Goal: Information Seeking & Learning: Check status

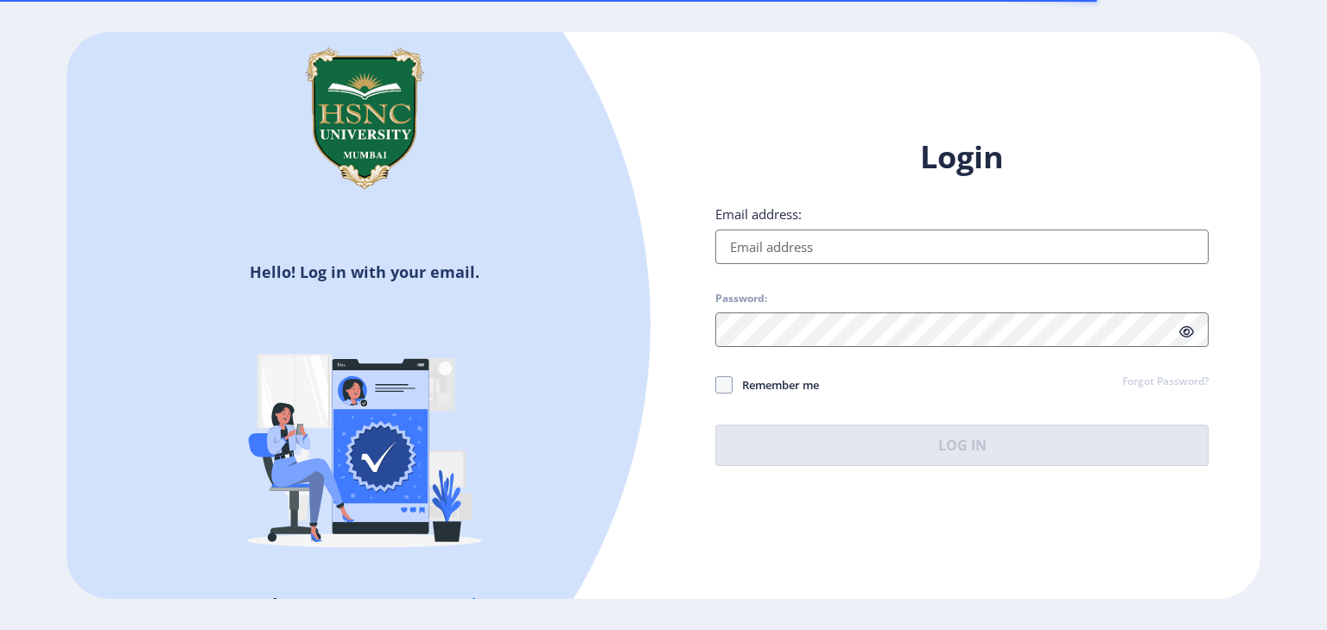
click at [747, 257] on input "Email address:" at bounding box center [961, 247] width 493 height 35
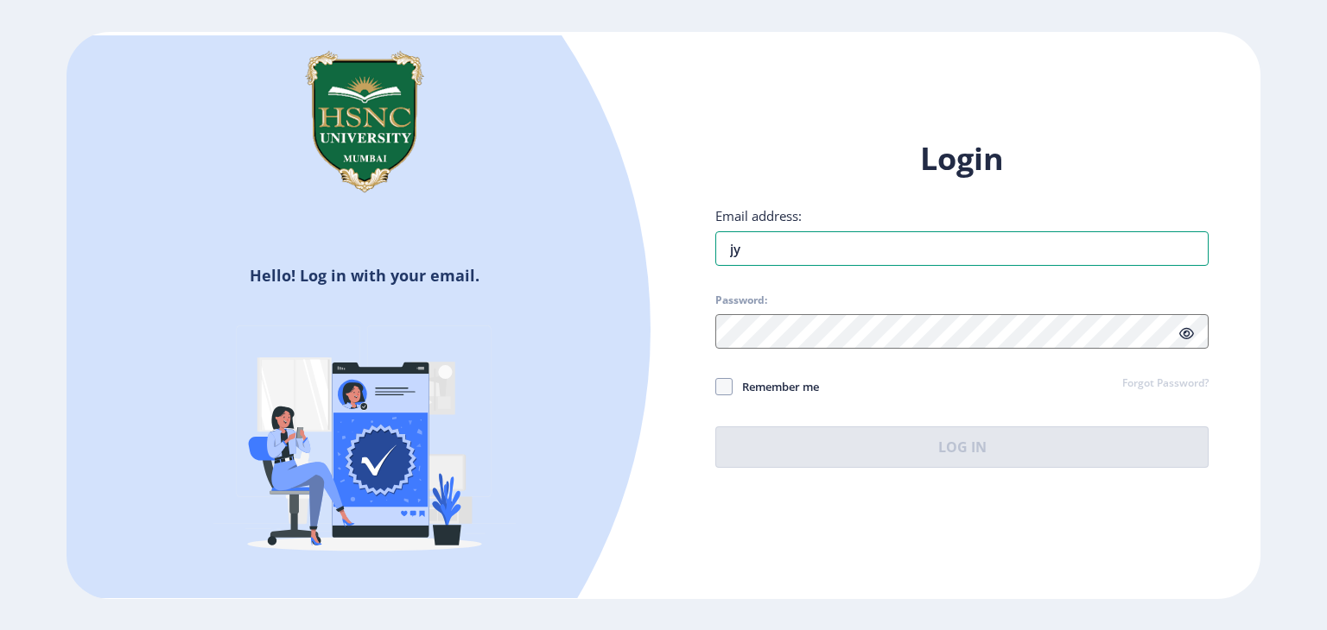
type input "j"
type input "[EMAIL_ADDRESS][DOMAIN_NAME]"
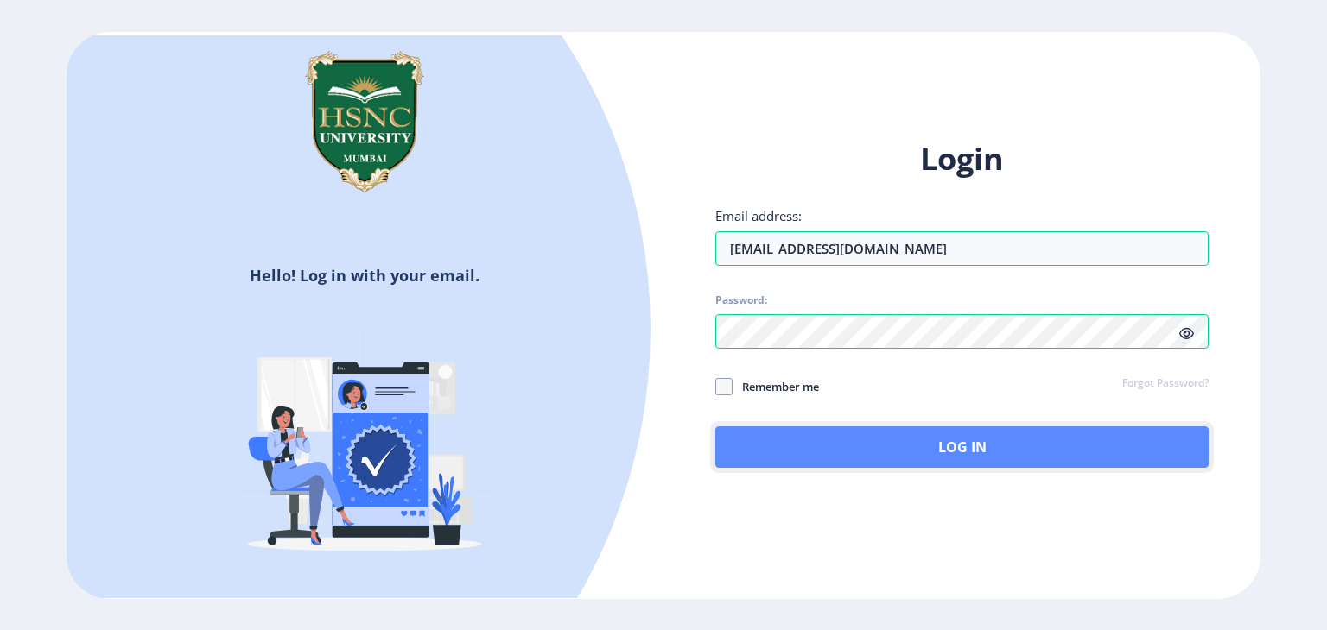
click at [902, 458] on button "Log In" at bounding box center [961, 447] width 493 height 41
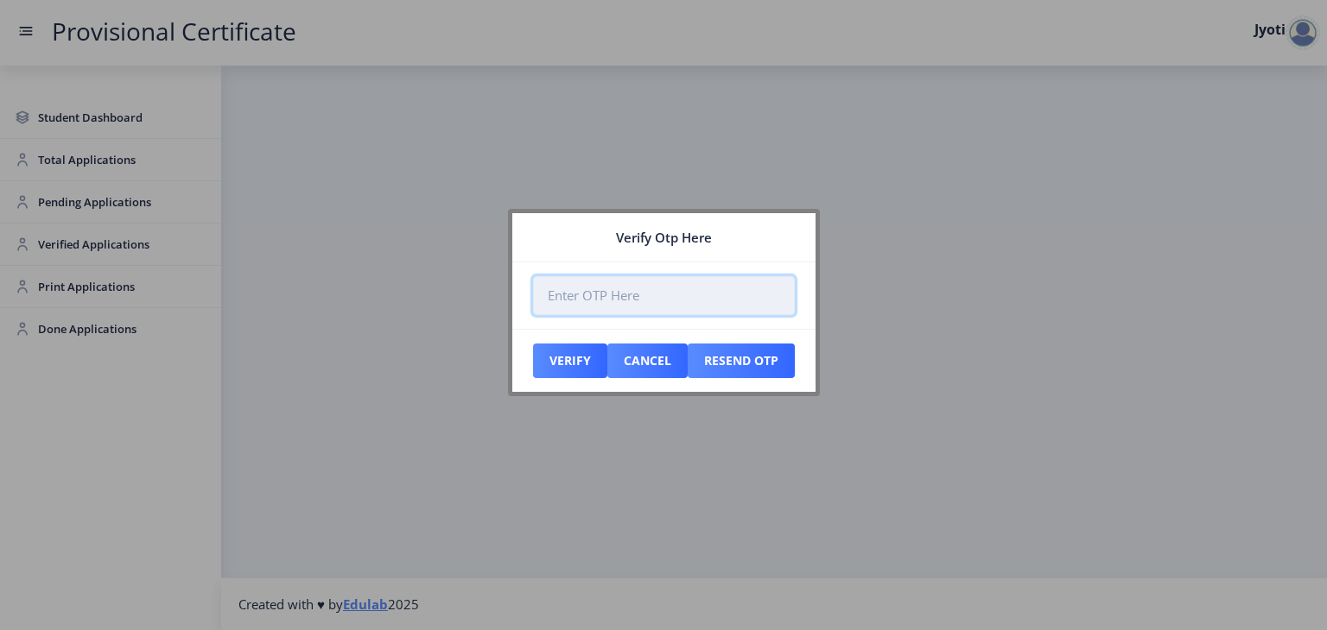
click at [580, 301] on input "number" at bounding box center [664, 295] width 262 height 39
paste input "982511"
type input "982511"
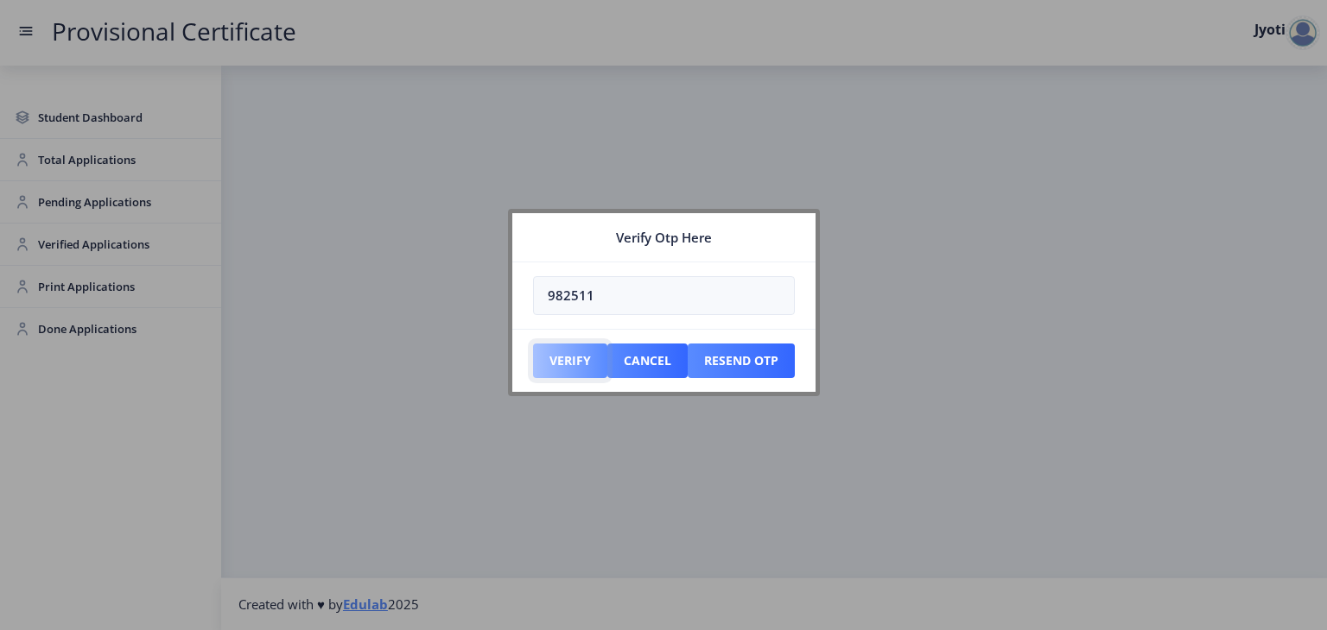
click at [580, 365] on button "Verify" at bounding box center [570, 361] width 74 height 35
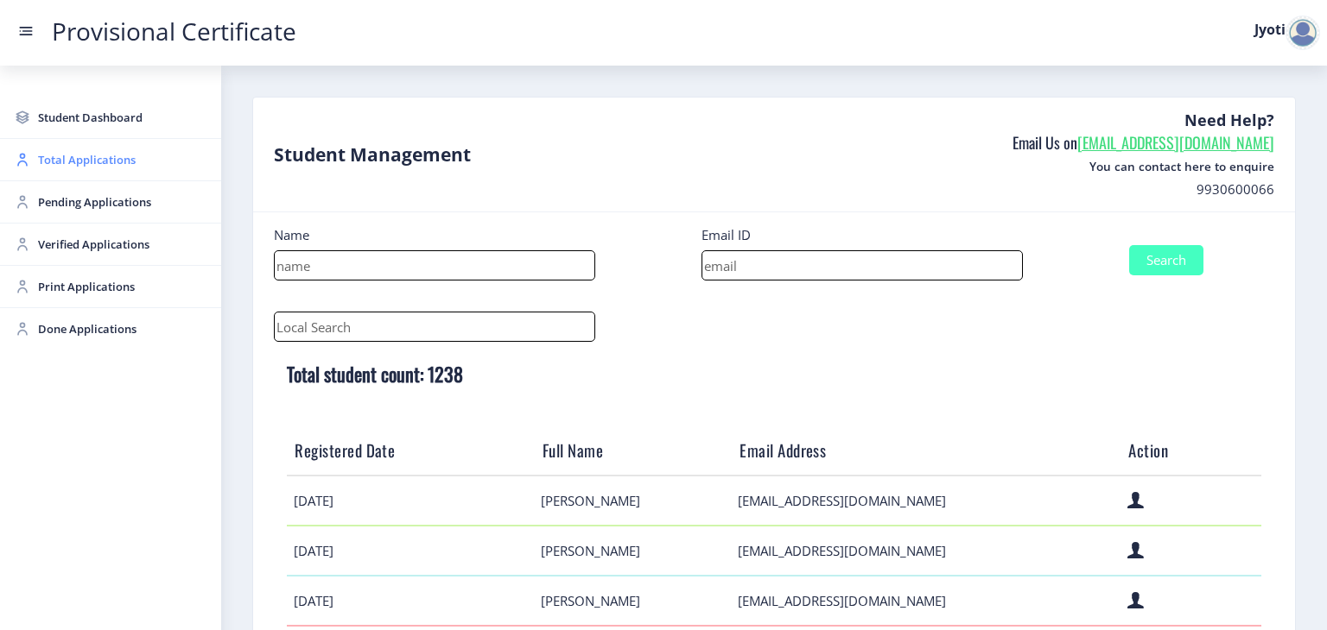
click at [78, 167] on span "Total Applications" at bounding box center [122, 159] width 169 height 21
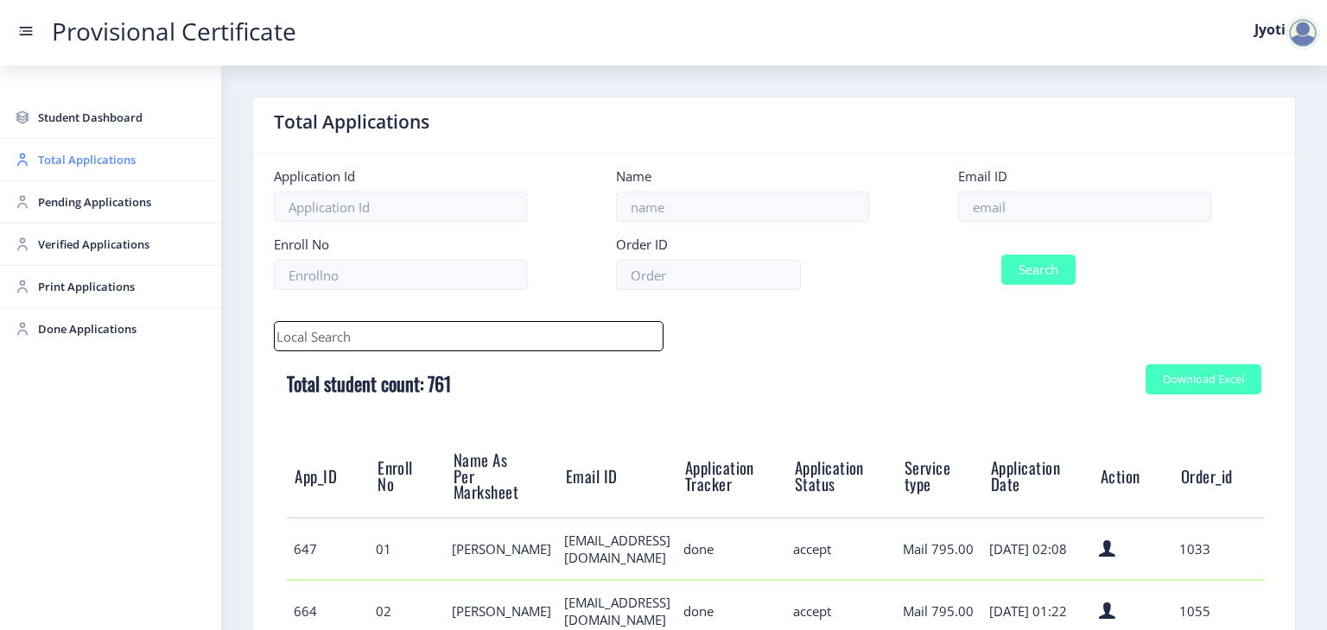
click at [93, 161] on span "Total Applications" at bounding box center [122, 159] width 169 height 21
click at [318, 208] on input at bounding box center [400, 207] width 253 height 30
paste input "3356"
type input "3356"
click at [1042, 281] on button "Search" at bounding box center [1038, 270] width 74 height 30
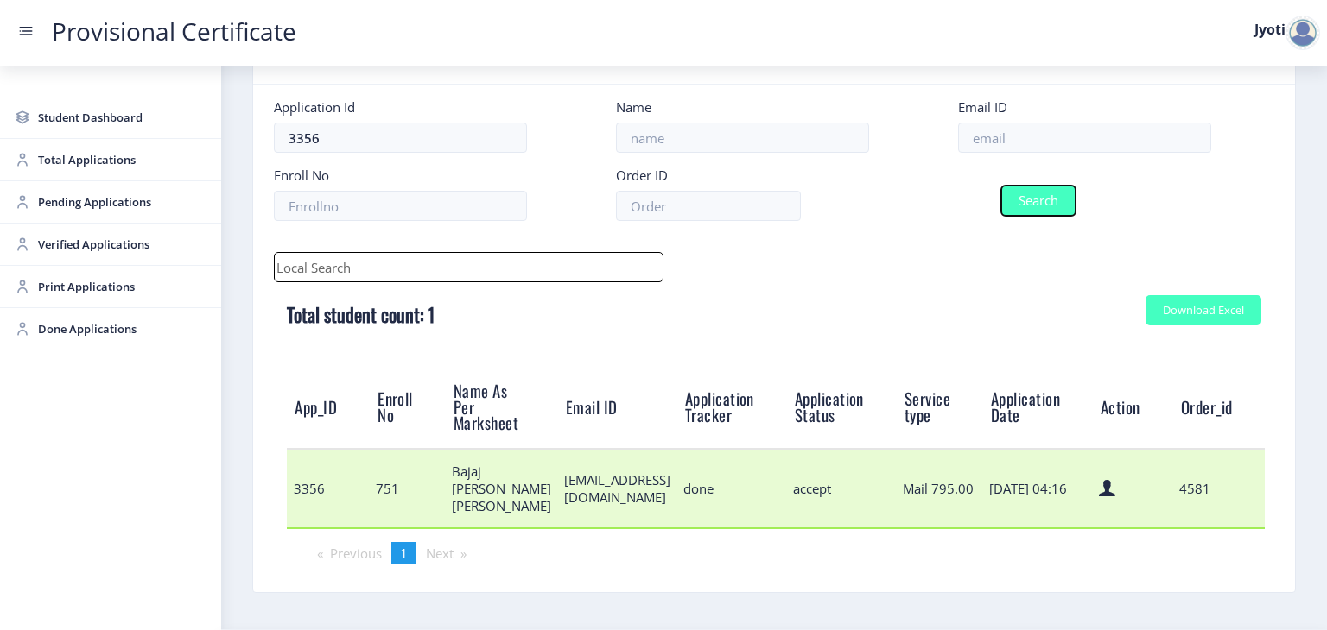
scroll to position [124, 0]
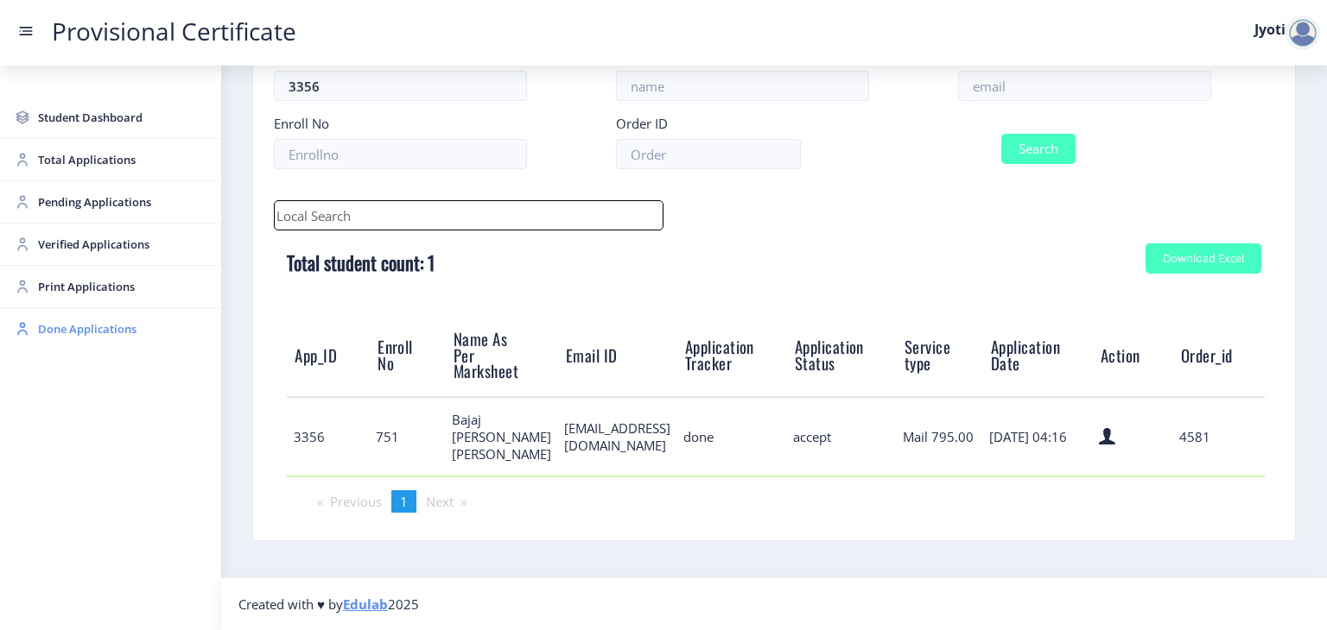
click at [78, 342] on link "Done Applications" at bounding box center [110, 328] width 221 height 41
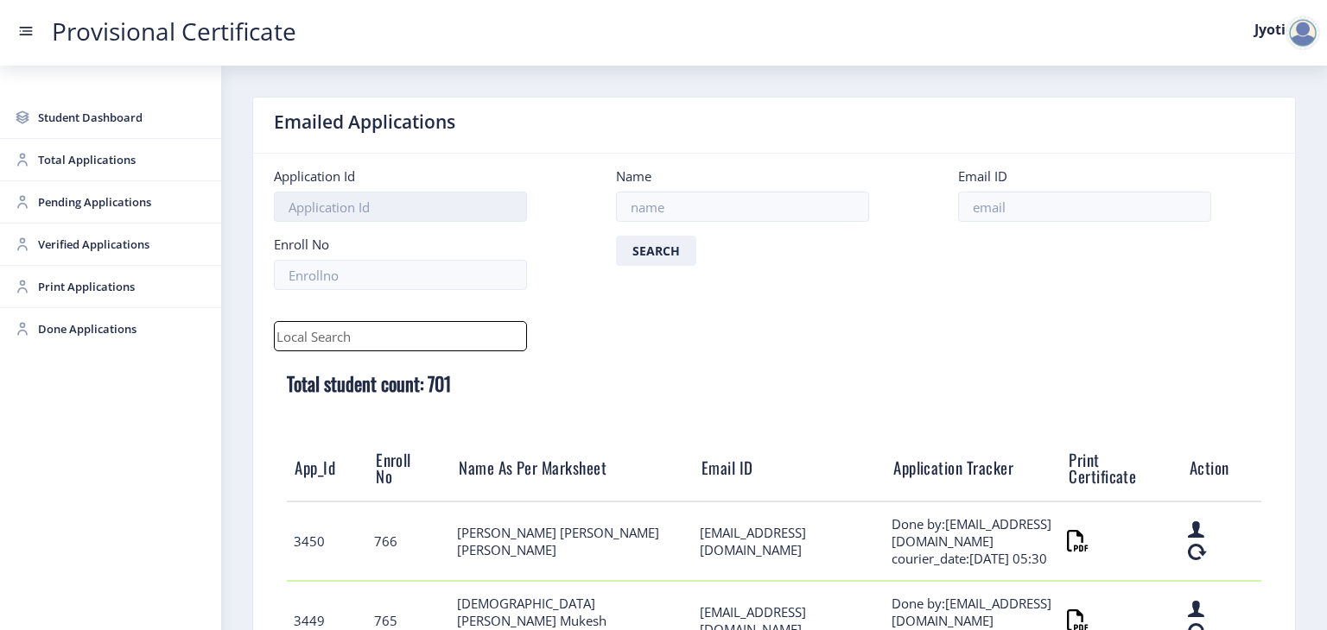
click at [325, 208] on input at bounding box center [400, 207] width 253 height 30
paste input "3356"
type input "3356"
click at [667, 253] on button "Search" at bounding box center [656, 251] width 80 height 30
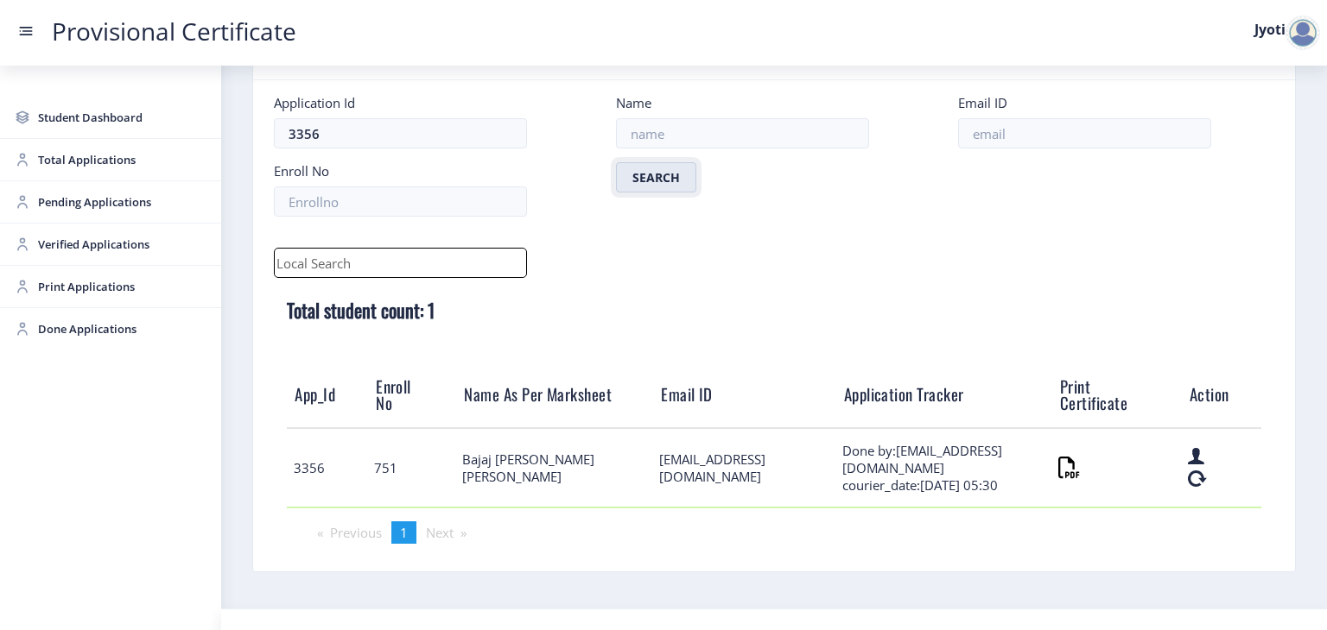
scroll to position [104, 0]
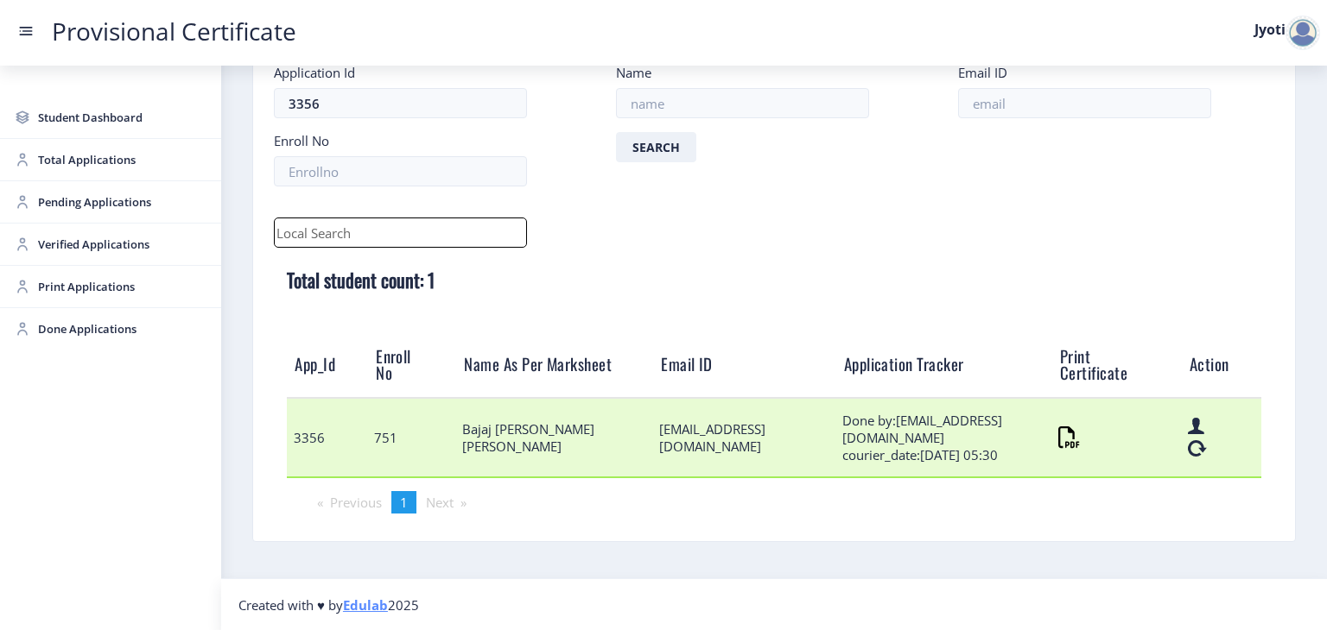
click at [303, 435] on td "3356" at bounding box center [327, 437] width 81 height 79
copy td "3356"
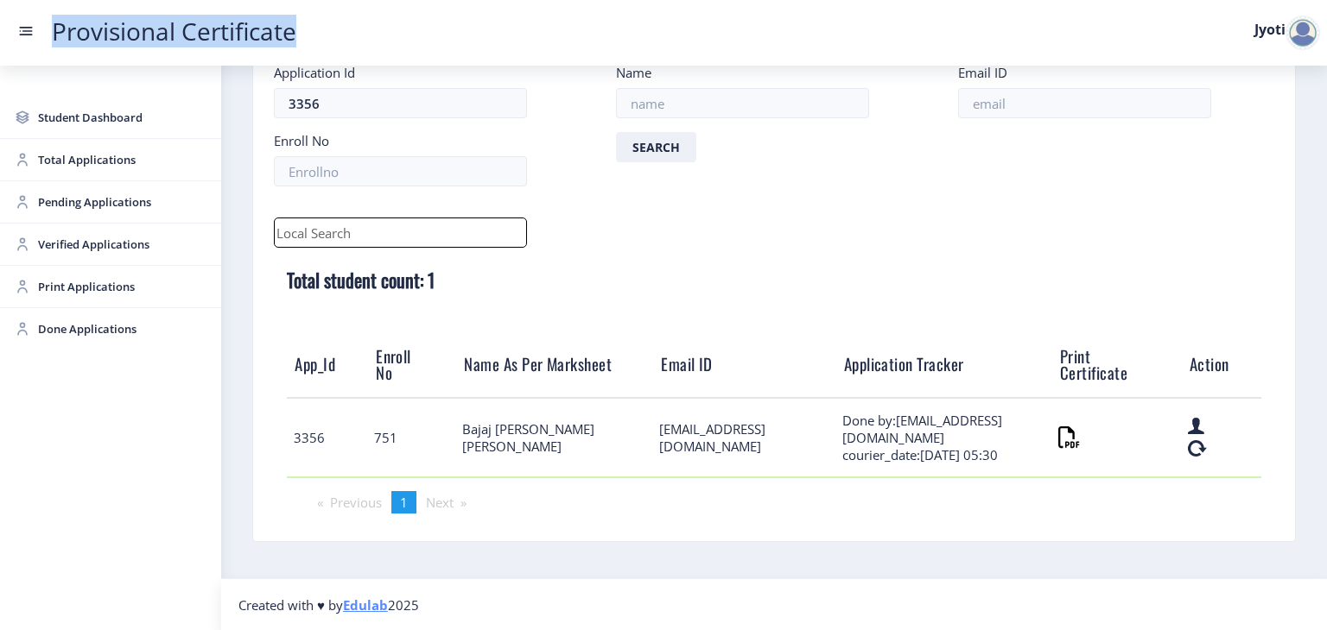
drag, startPoint x: 186, startPoint y: 36, endPoint x: 49, endPoint y: 34, distance: 136.5
click at [49, 34] on nav "Provisional Certificate Jyoti" at bounding box center [663, 33] width 1327 height 66
copy link "Provisional Certificate"
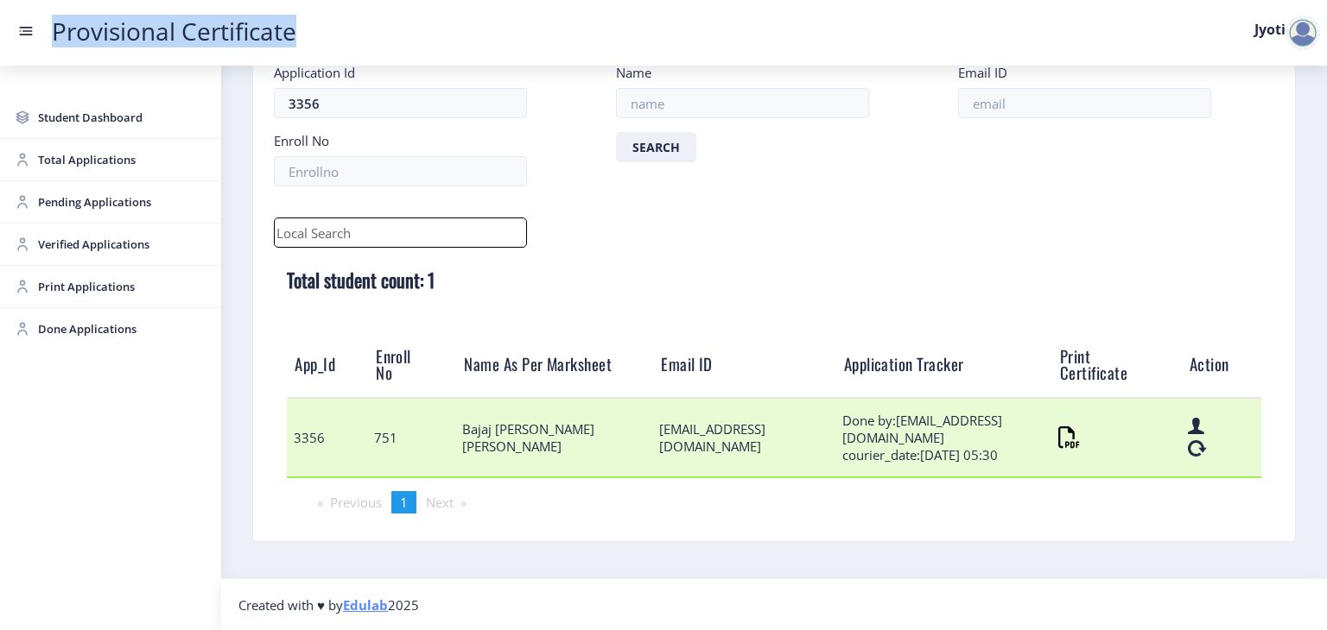
drag, startPoint x: 906, startPoint y: 460, endPoint x: 1011, endPoint y: 459, distance: 105.4
click at [1011, 459] on td "Done by:[EMAIL_ADDRESS][DOMAIN_NAME] courier_date:[DATE] 05:30" at bounding box center [943, 437] width 216 height 79
copy td "[DATE] 05:30"
click at [685, 440] on td "[EMAIL_ADDRESS][DOMAIN_NAME]" at bounding box center [744, 437] width 183 height 79
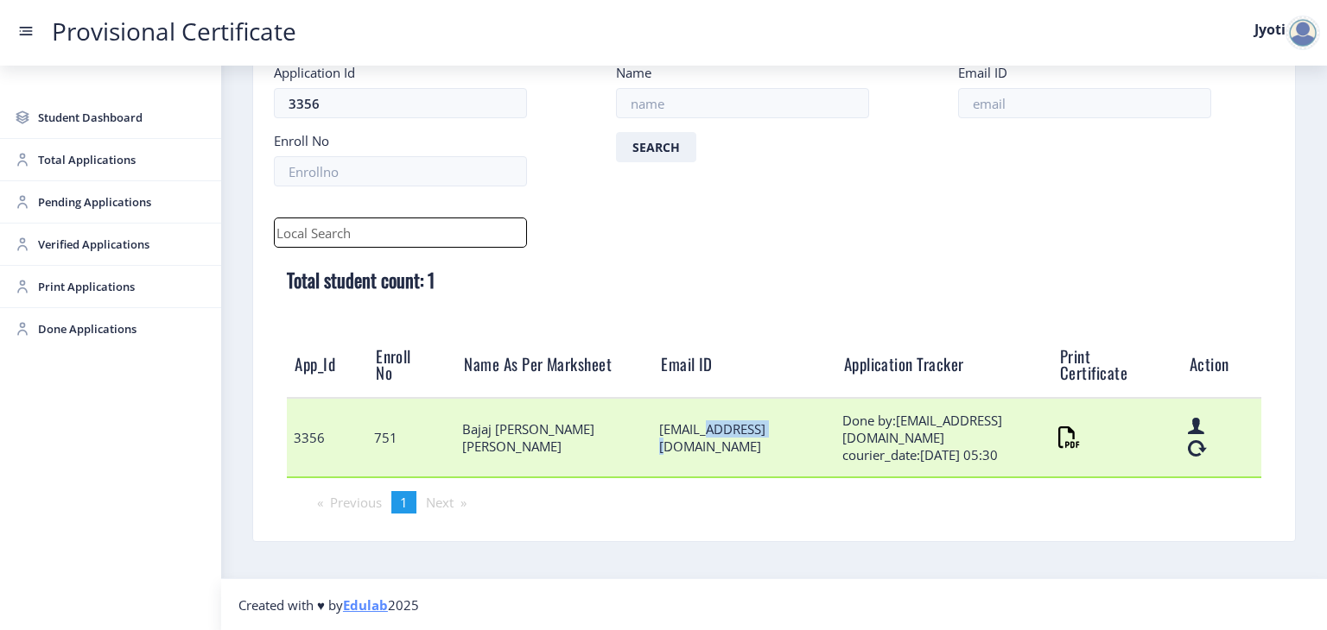
click at [685, 440] on td "[EMAIL_ADDRESS][DOMAIN_NAME]" at bounding box center [744, 437] width 183 height 79
copy td "[EMAIL_ADDRESS][DOMAIN_NAME]"
